Goal: Task Accomplishment & Management: Manage account settings

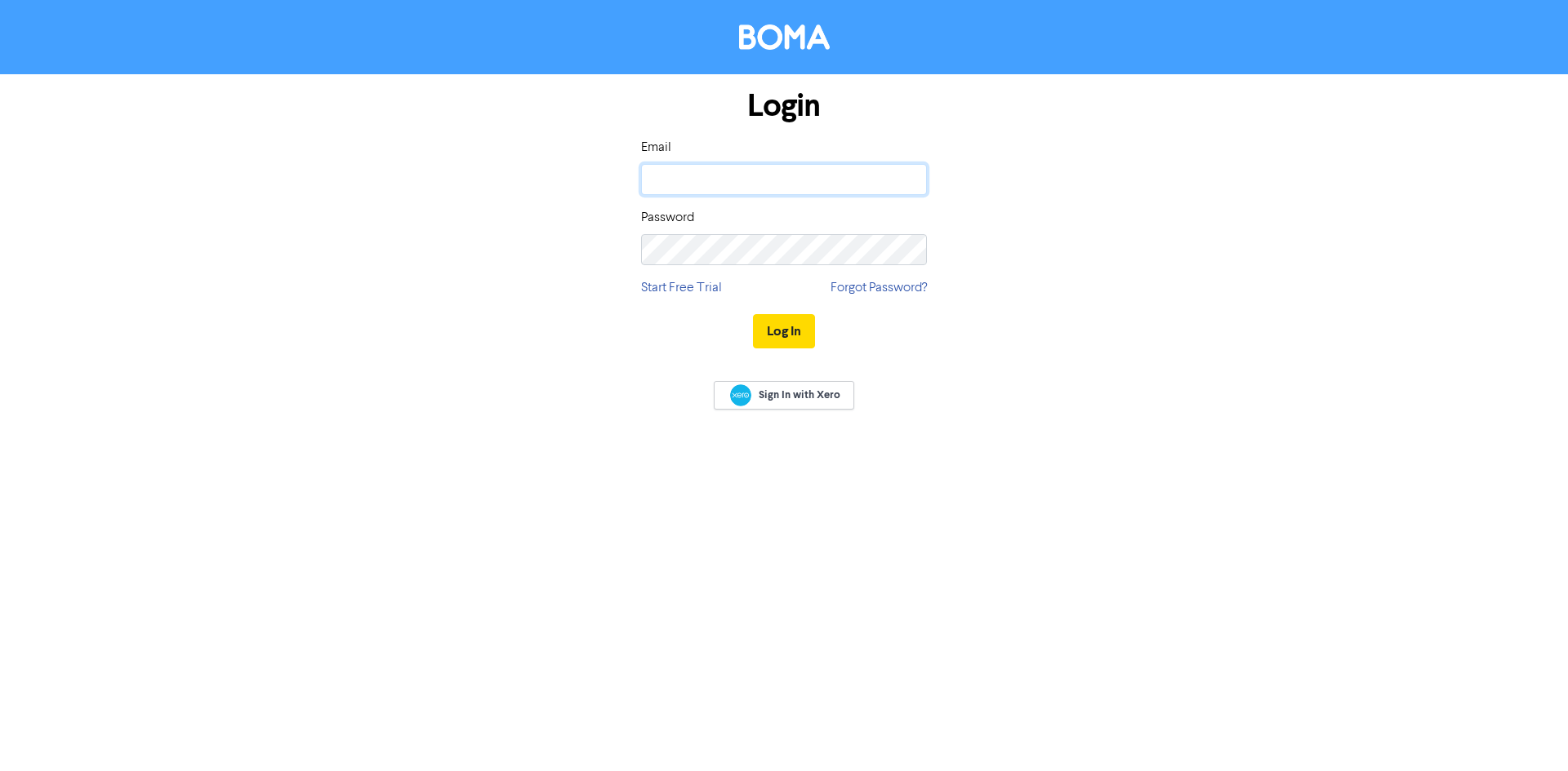
type input "[PERSON_NAME][EMAIL_ADDRESS][PERSON_NAME][DOMAIN_NAME]"
click at [1160, 294] on div "Login Email [PERSON_NAME][EMAIL_ADDRESS][PERSON_NAME][DOMAIN_NAME] Password Sta…" at bounding box center [783, 219] width 931 height 290
click at [793, 327] on button "Log In" at bounding box center [784, 331] width 62 height 35
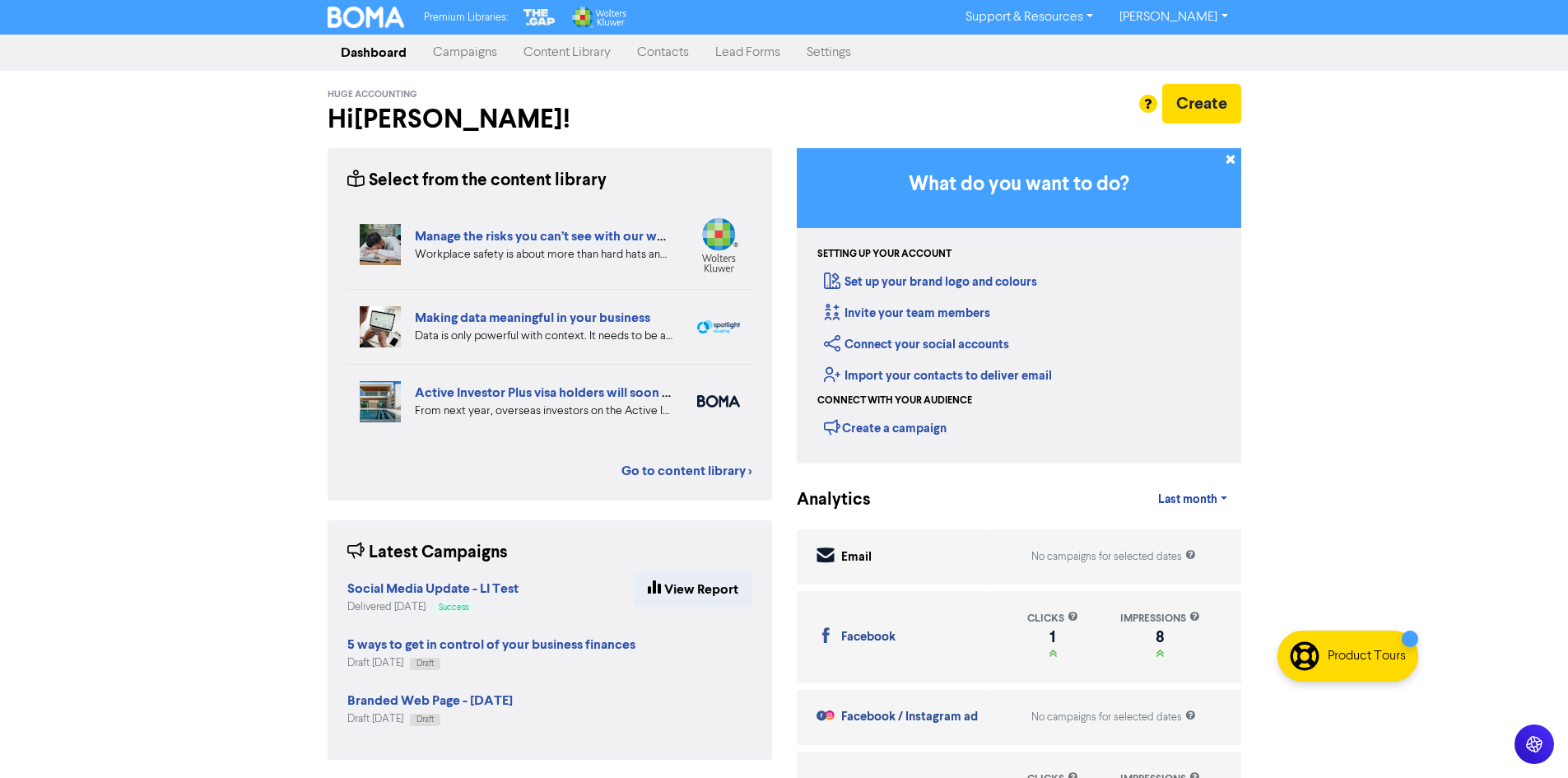
click at [465, 47] on link "Campaigns" at bounding box center [465, 53] width 90 height 33
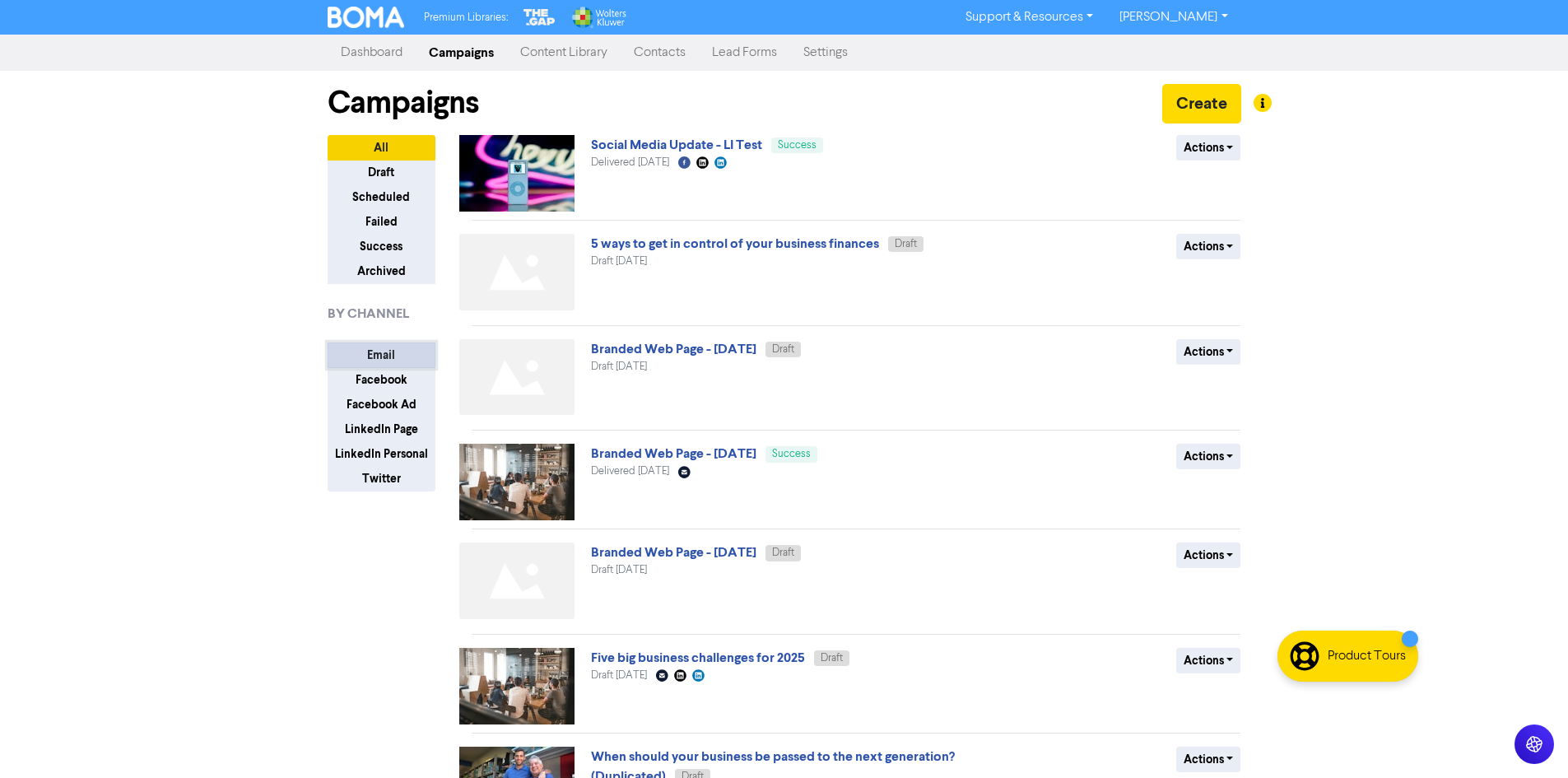
click at [362, 355] on button "Email" at bounding box center [381, 355] width 108 height 26
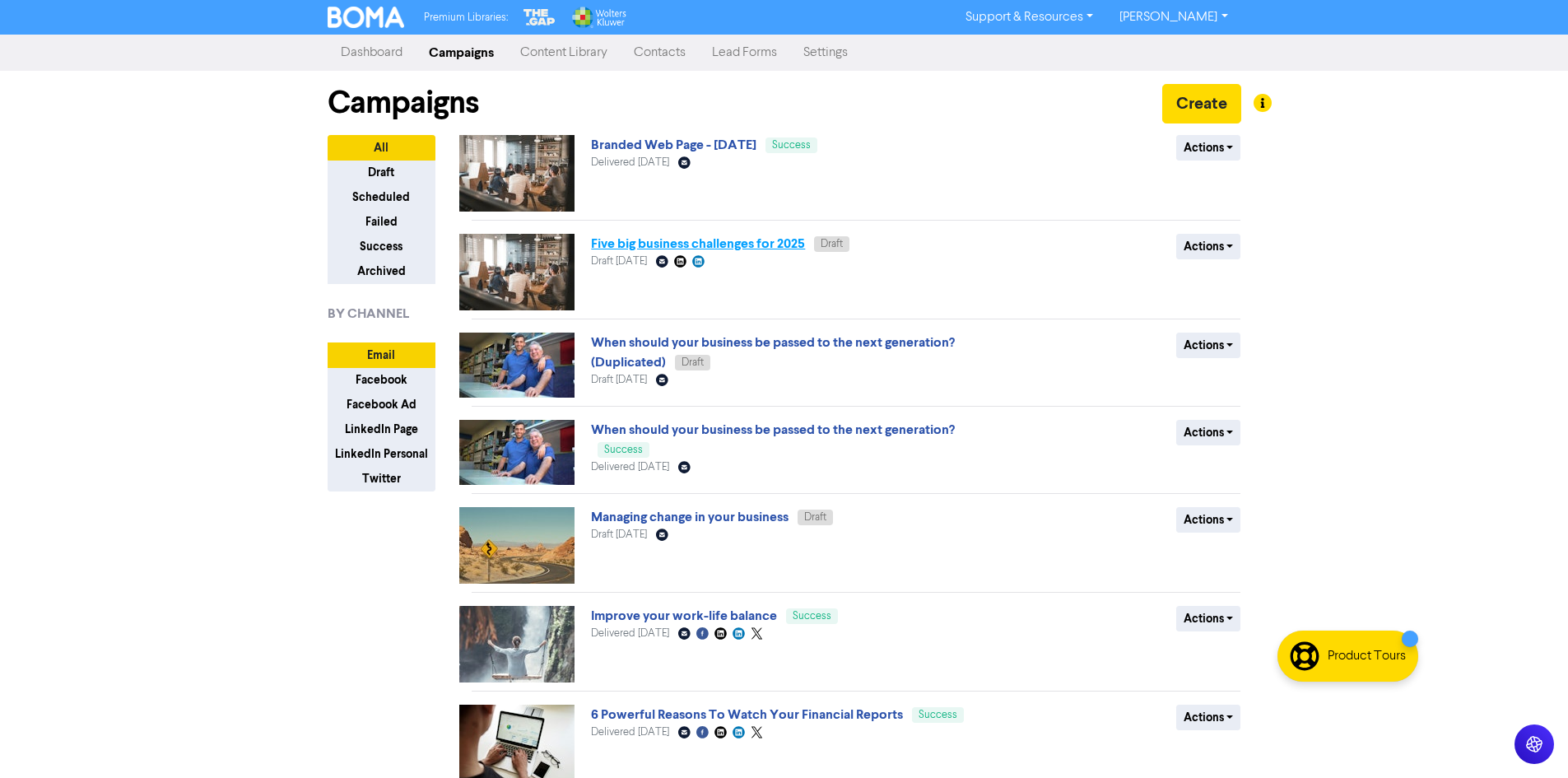
click at [684, 245] on link "Five big business challenges for 2025" at bounding box center [698, 243] width 214 height 16
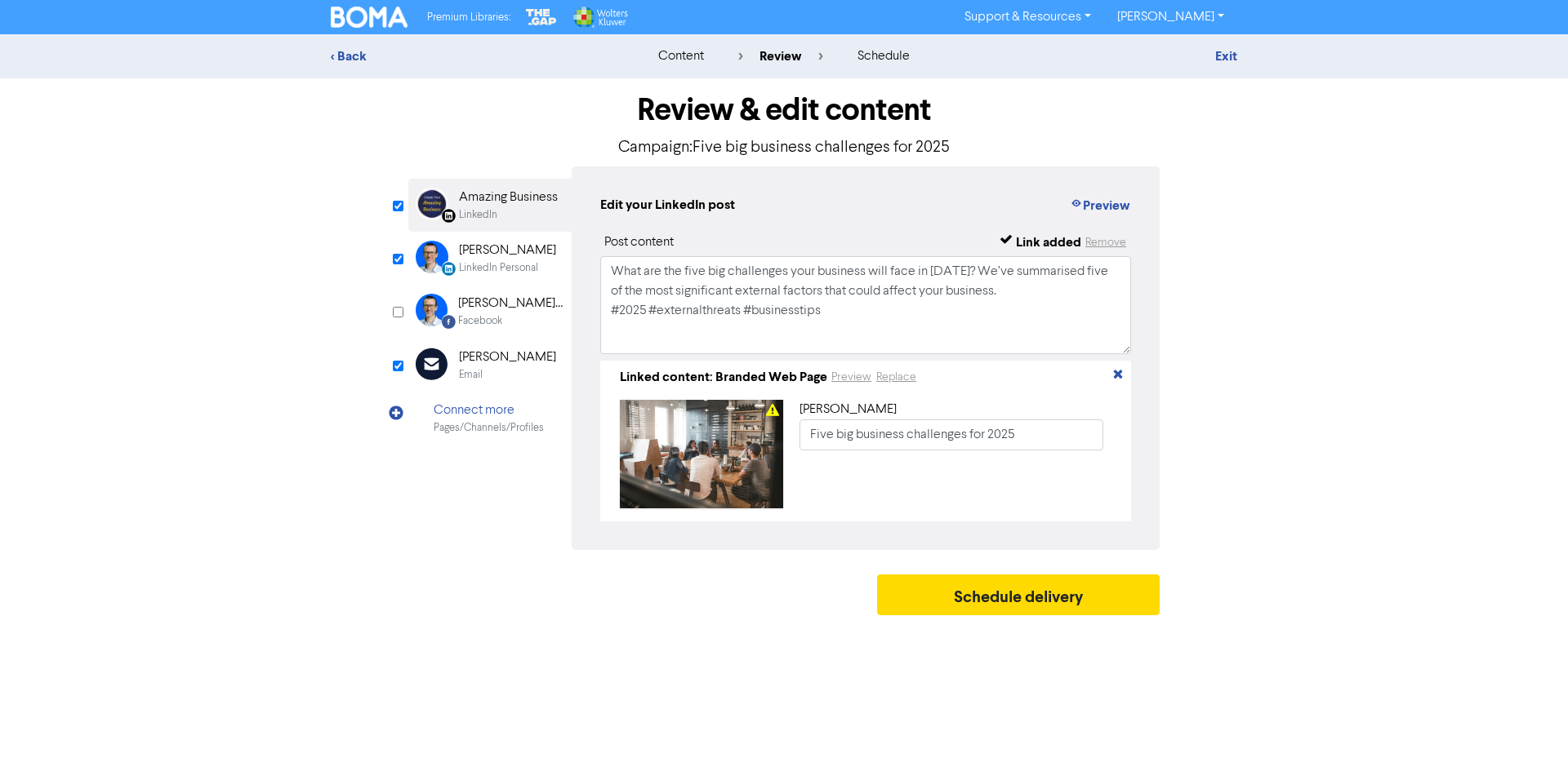
click at [478, 365] on div "[PERSON_NAME]" at bounding box center [507, 357] width 97 height 19
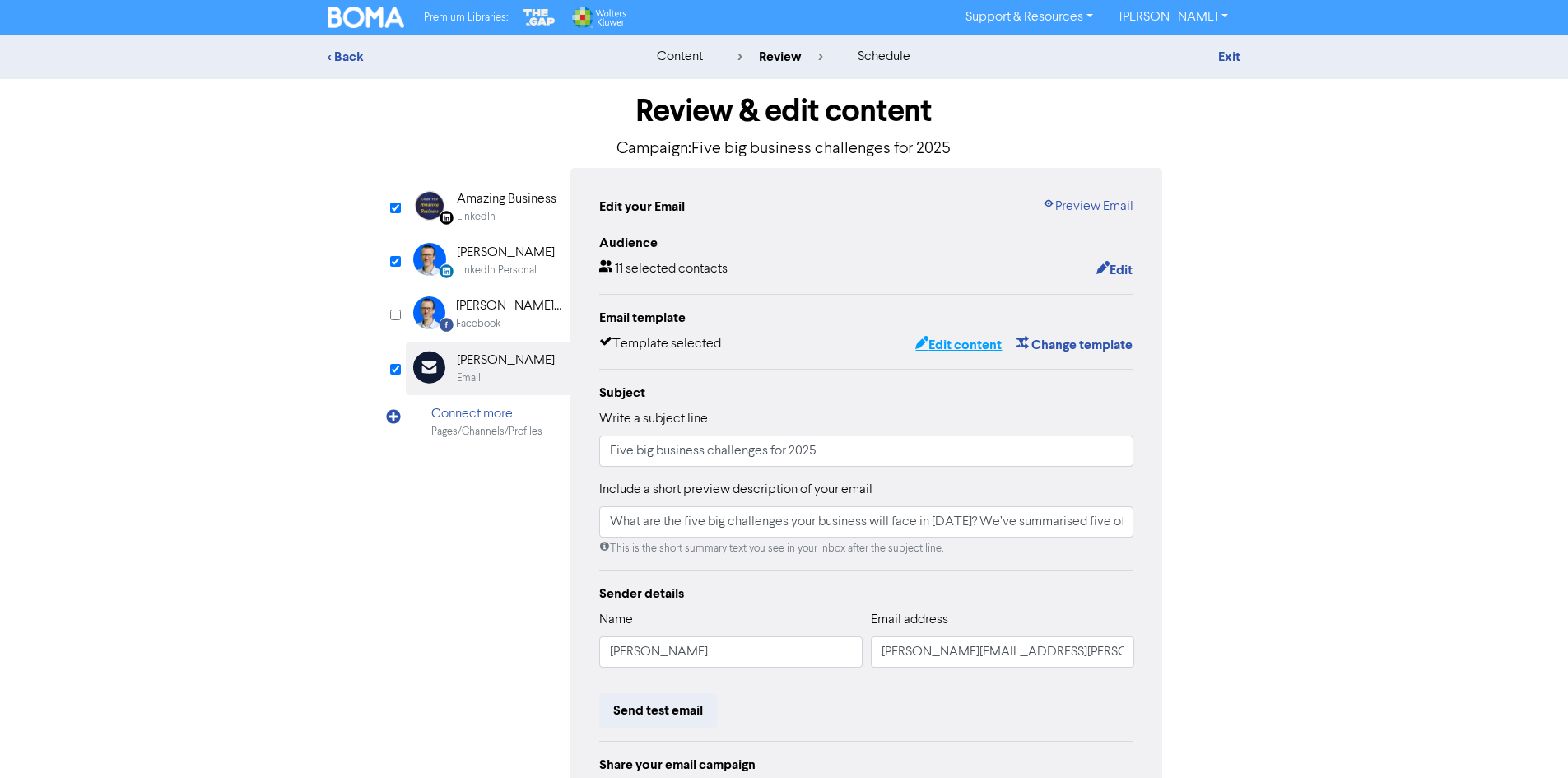
click at [950, 346] on button "Edit content" at bounding box center [959, 345] width 88 height 21
type input "What are the five big challenges your business will face in [DATE]? We’ve summa…"
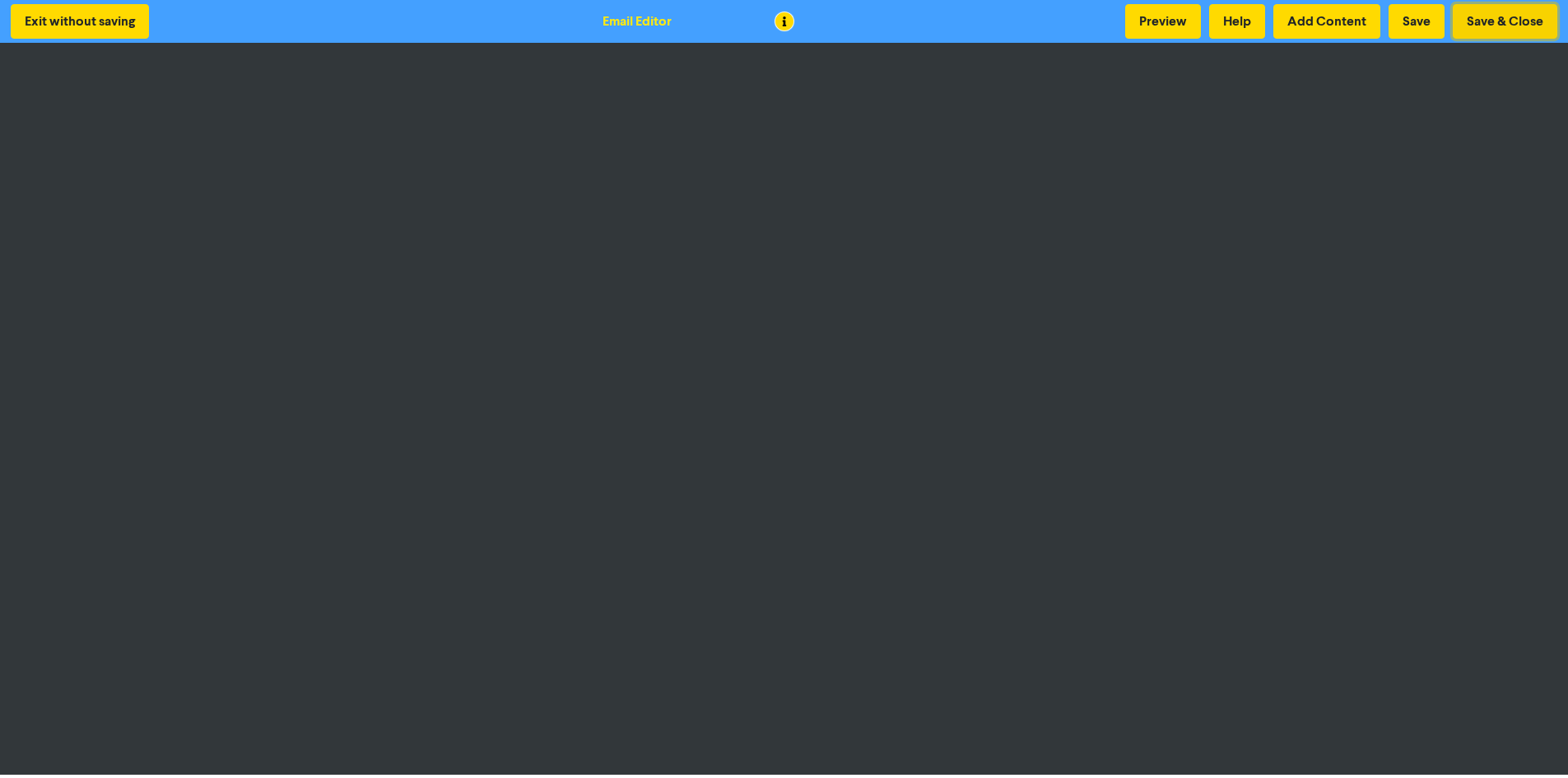
click at [1488, 29] on button "Save & Close" at bounding box center [1505, 21] width 105 height 35
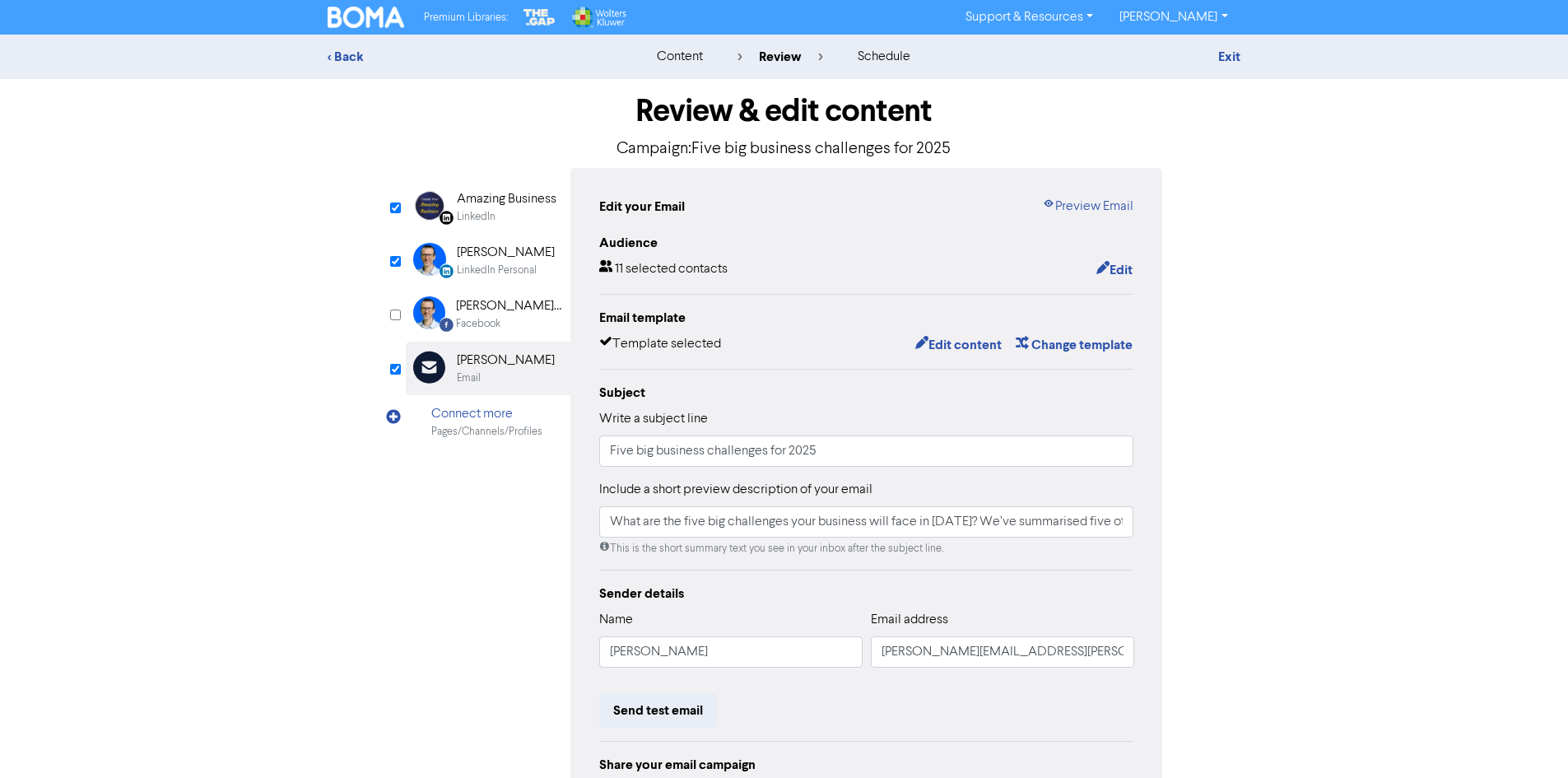
type input "What are the five big challenges your business will face in [DATE]? We’ve summa…"
click at [1200, 10] on link "[PERSON_NAME]" at bounding box center [1173, 17] width 134 height 26
click at [1183, 49] on button "Log Out" at bounding box center [1172, 49] width 130 height 20
